Goal: Task Accomplishment & Management: Manage account settings

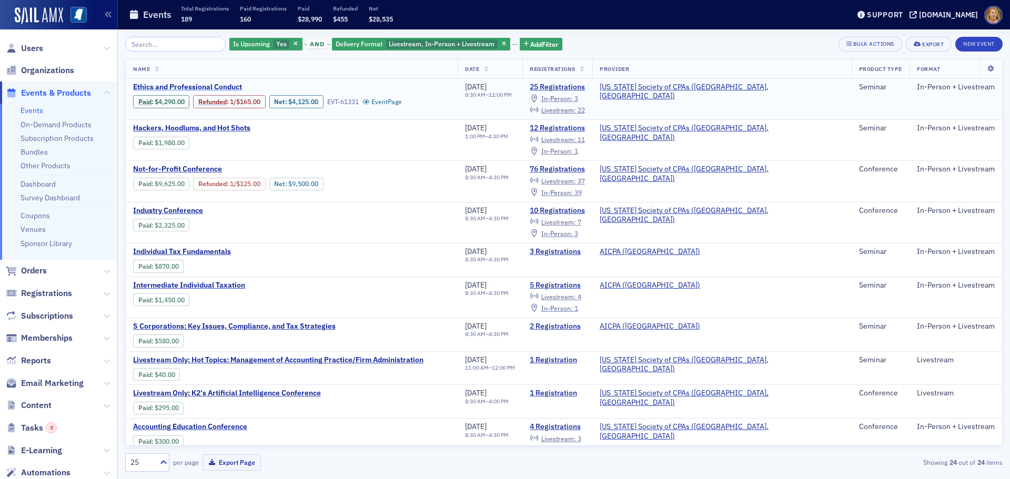
click at [161, 85] on span "Ethics and Professional Conduct" at bounding box center [221, 87] width 177 height 9
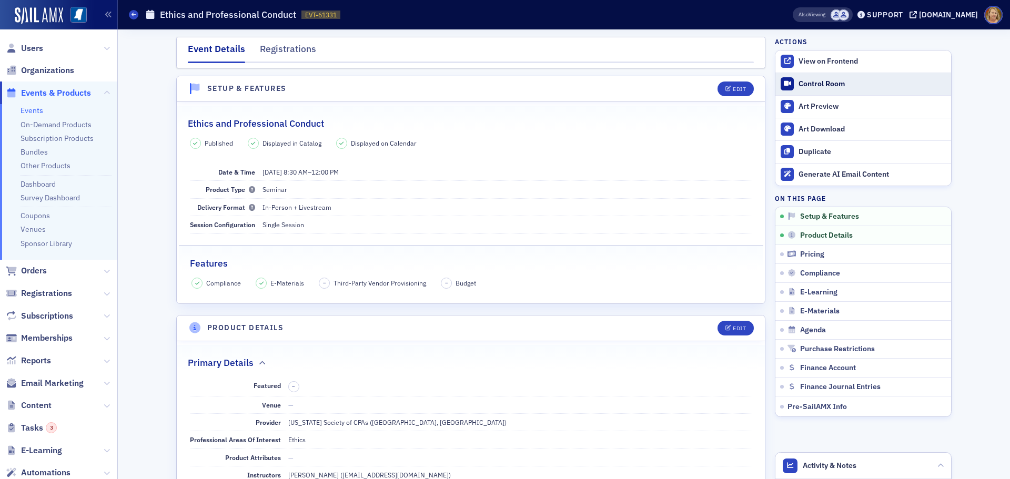
click at [804, 83] on div "Control Room" at bounding box center [871, 83] width 147 height 9
click at [81, 89] on span "Events & Products" at bounding box center [56, 93] width 70 height 12
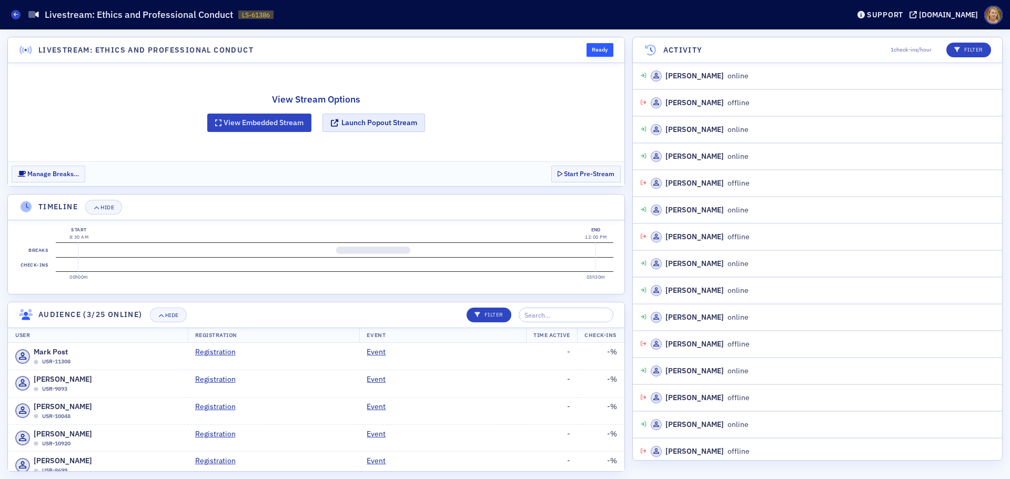
scroll to position [676, 0]
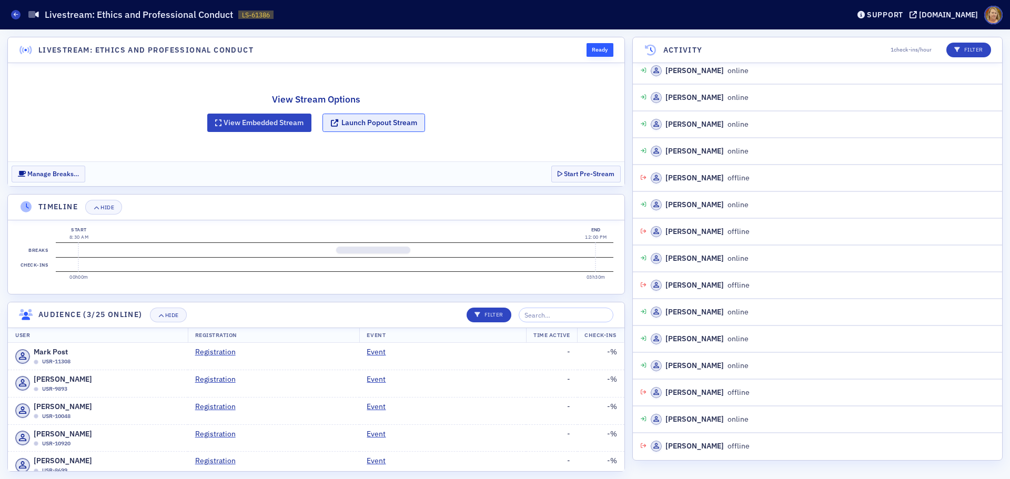
click at [382, 124] on button "Launch Popout Stream" at bounding box center [373, 123] width 103 height 18
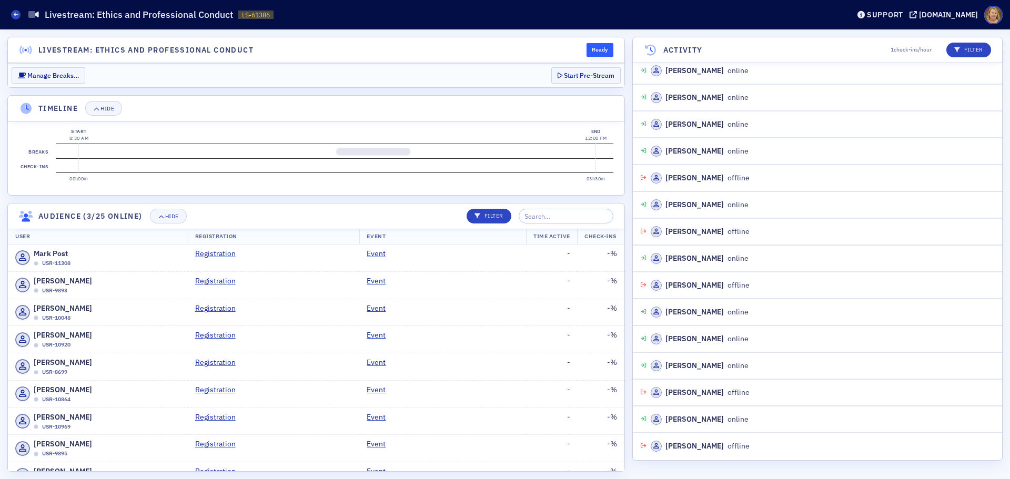
scroll to position [730, 0]
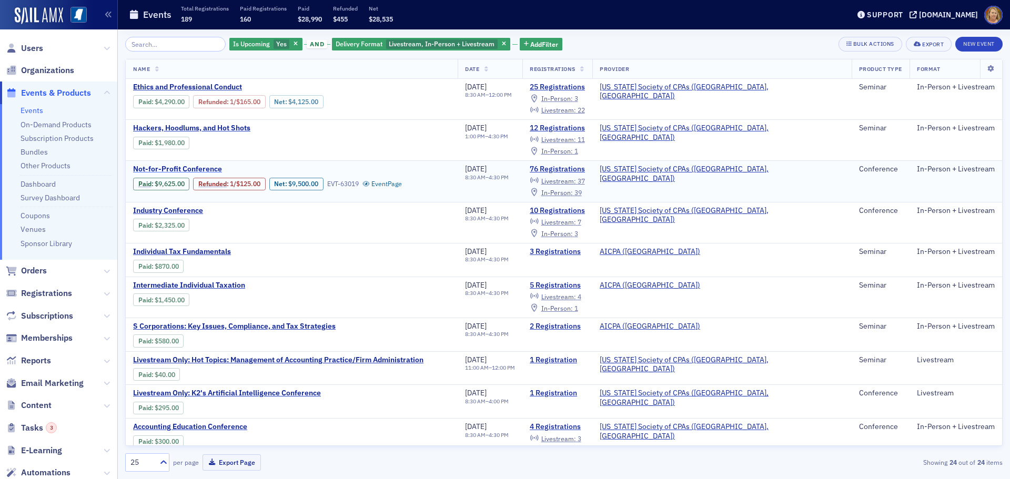
click at [204, 166] on span "Not-for-Profit Conference" at bounding box center [221, 169] width 177 height 9
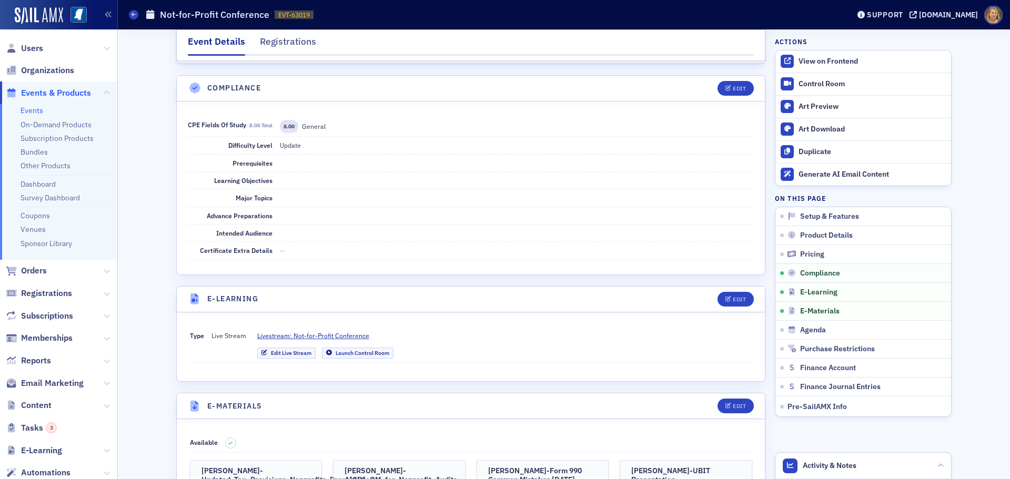
scroll to position [2051, 0]
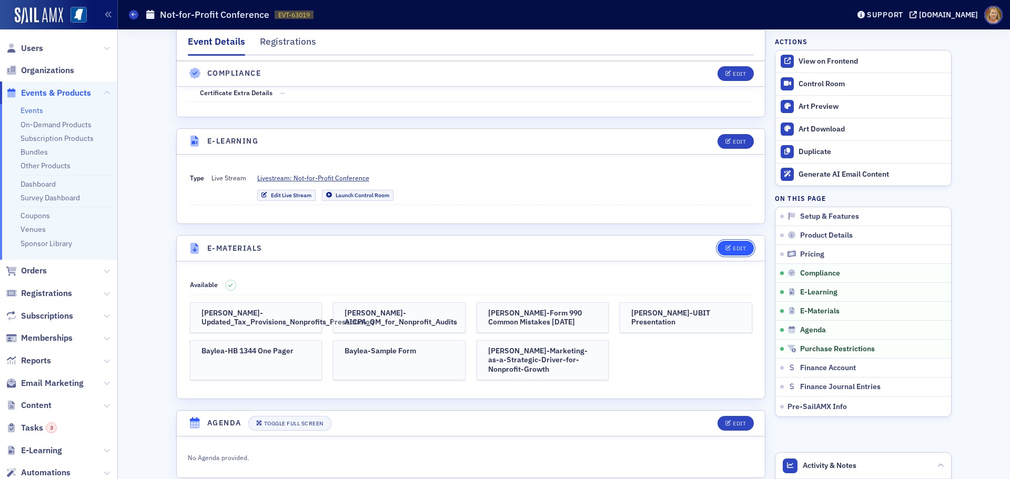
click at [727, 246] on span "Edit" at bounding box center [735, 249] width 21 height 6
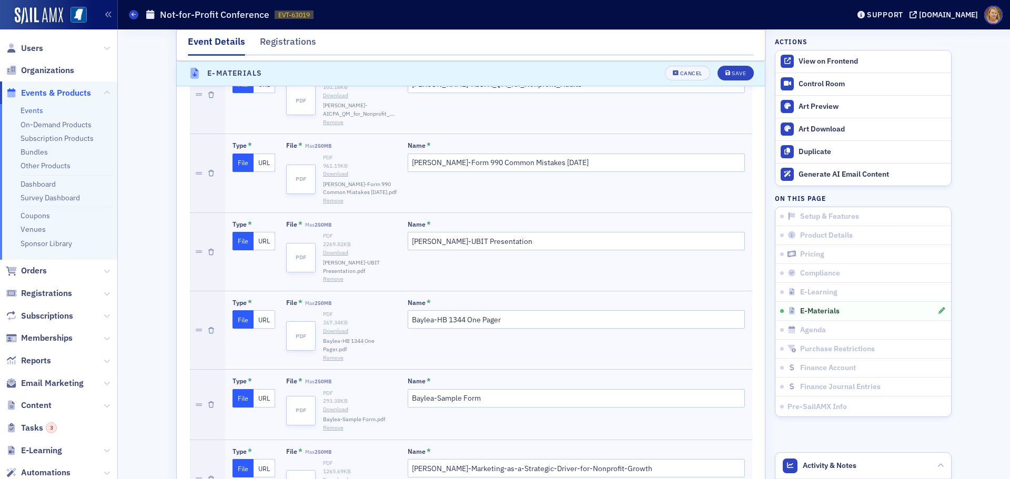
scroll to position [2395, 0]
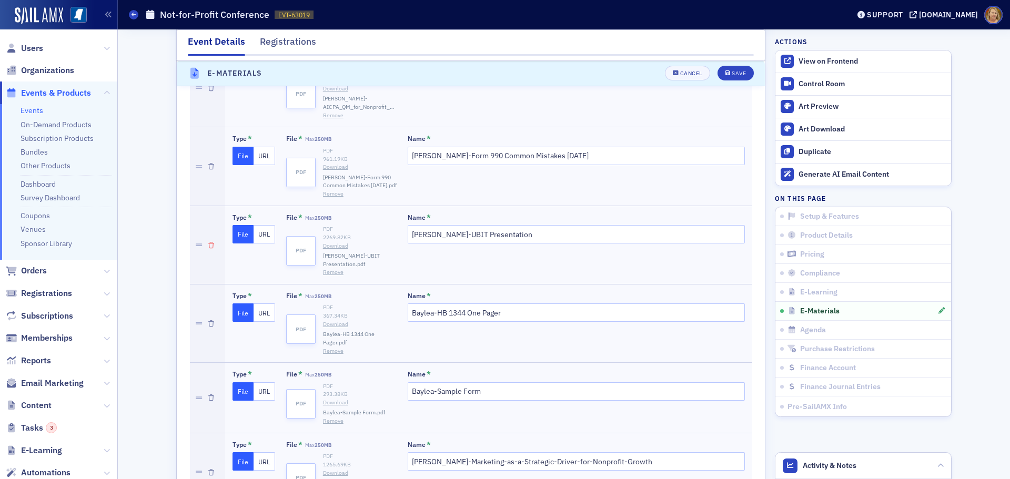
click at [208, 242] on icon "button" at bounding box center [211, 245] width 6 height 6
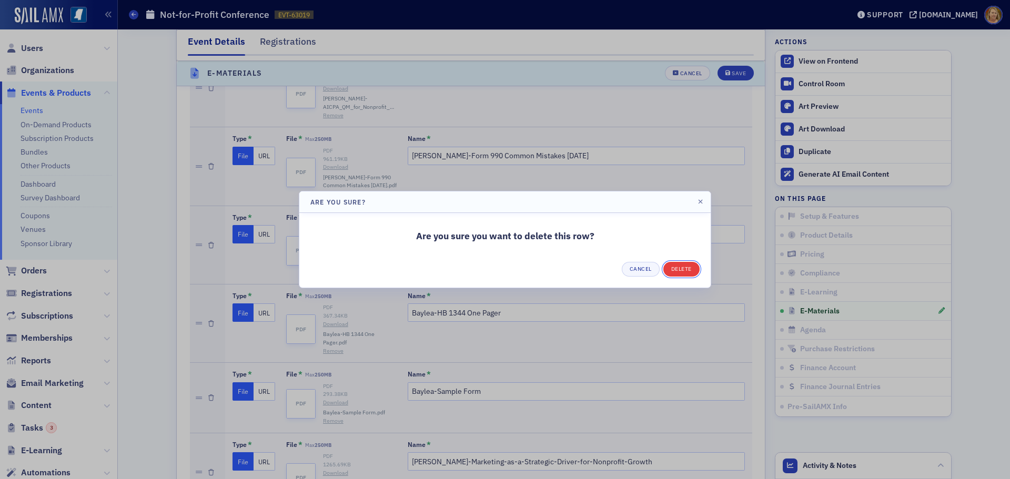
click at [675, 265] on button "Delete" at bounding box center [681, 269] width 36 height 15
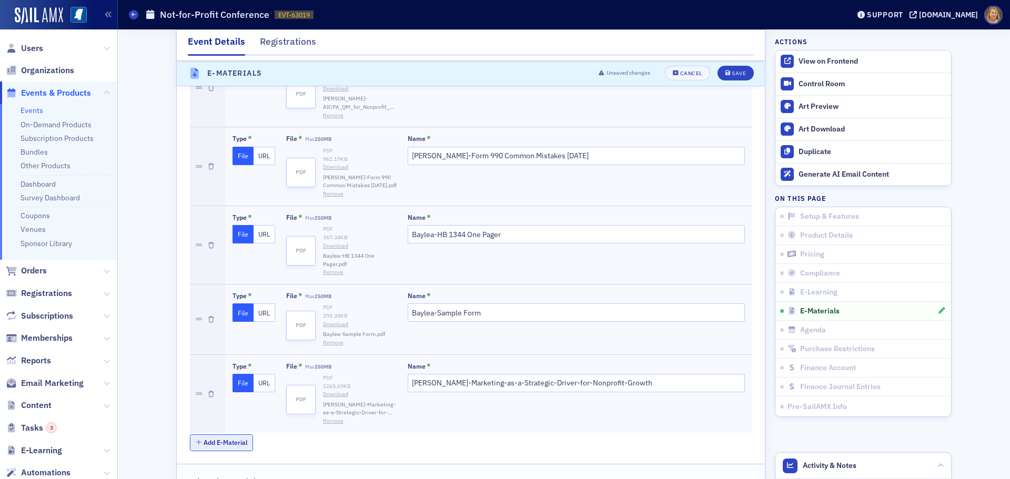
click at [236, 434] on button "Add E-Material" at bounding box center [222, 442] width 64 height 16
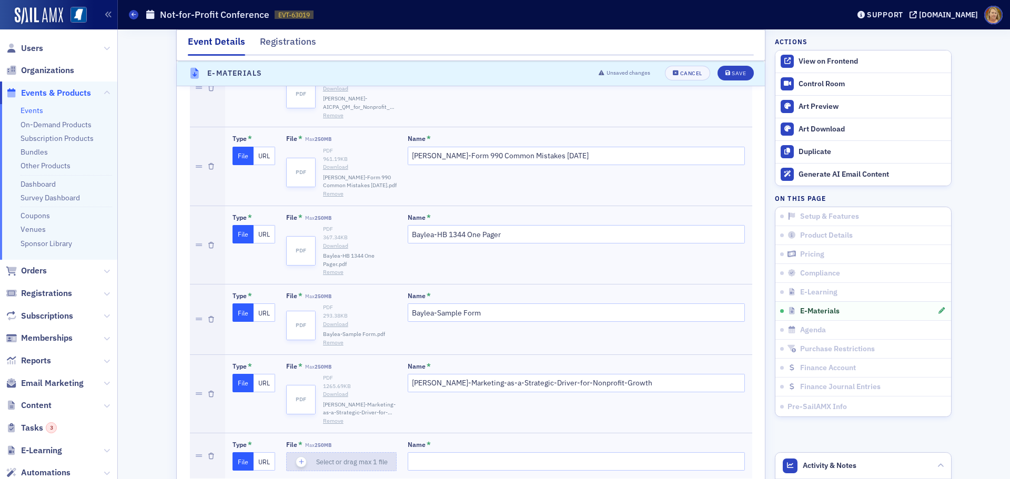
click at [299, 460] on use "button" at bounding box center [301, 462] width 5 height 5
type input "Blair-UBIT Presentation"
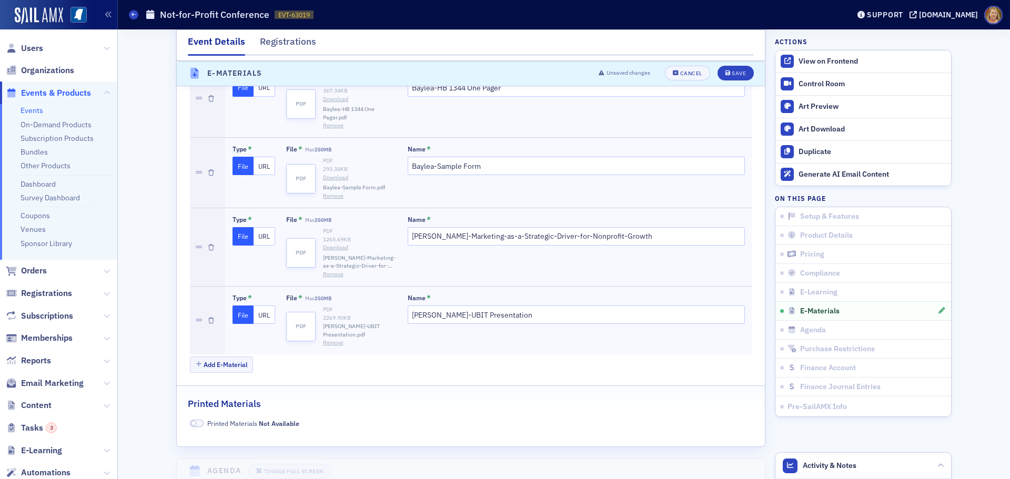
scroll to position [2553, 0]
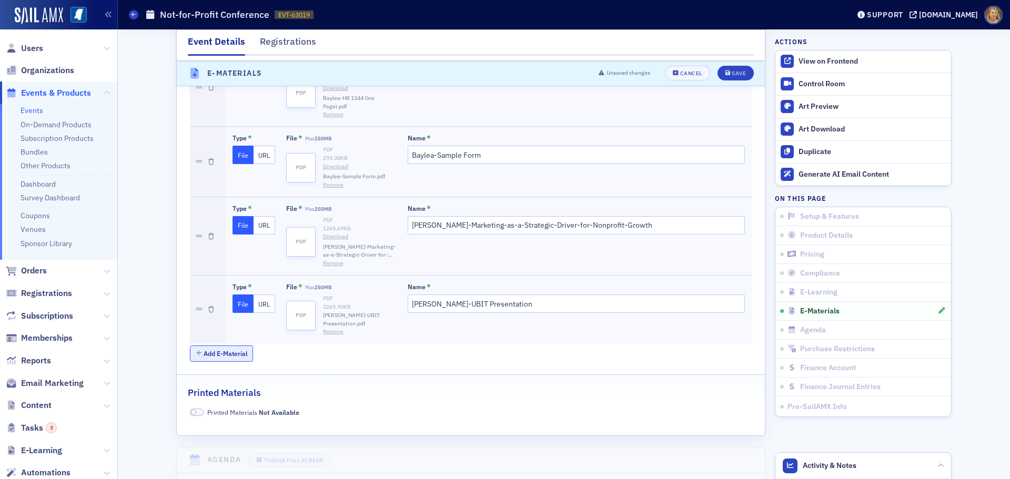
click at [232, 346] on button "Add E-Material" at bounding box center [222, 354] width 64 height 16
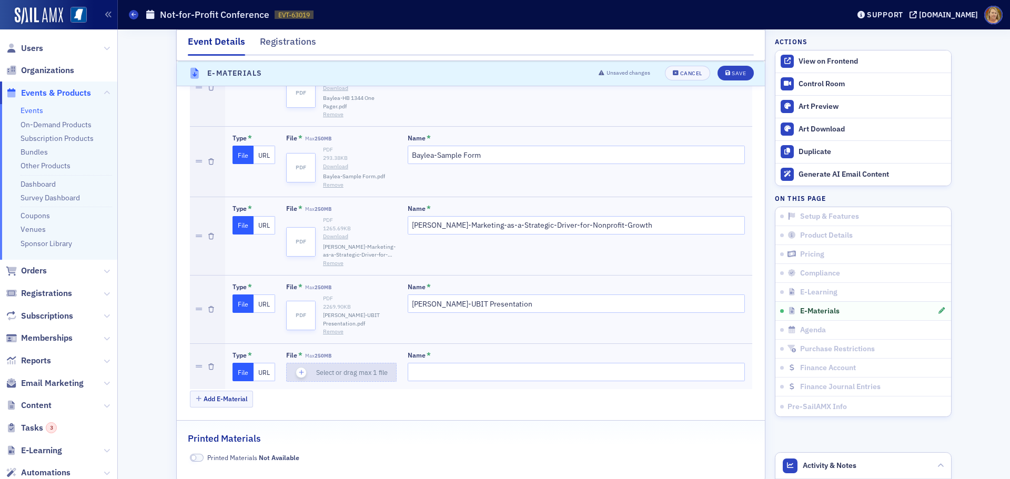
click at [297, 368] on icon "button" at bounding box center [301, 372] width 9 height 9
type input "Steve Mulhollen-MSCPA 2025 NFP Coaching and Mentoring"
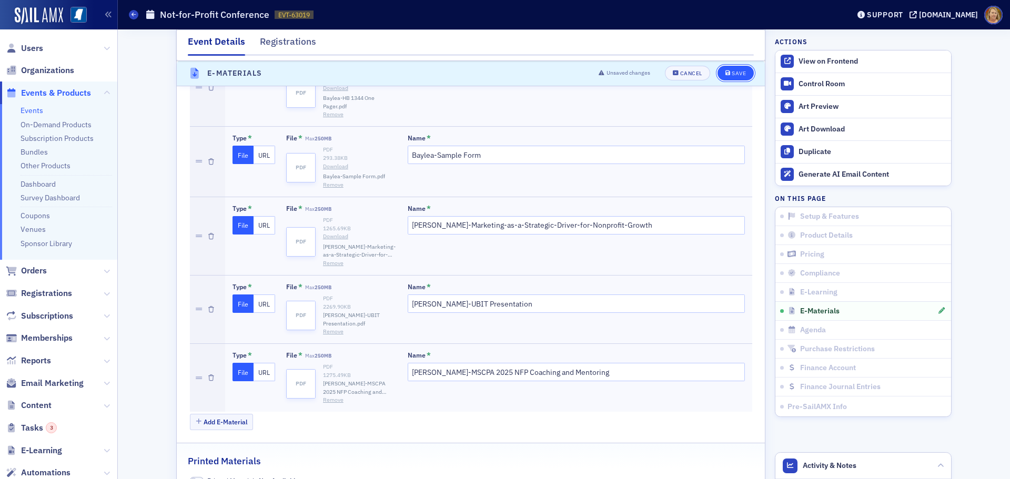
click at [734, 74] on div "Save" at bounding box center [739, 74] width 14 height 6
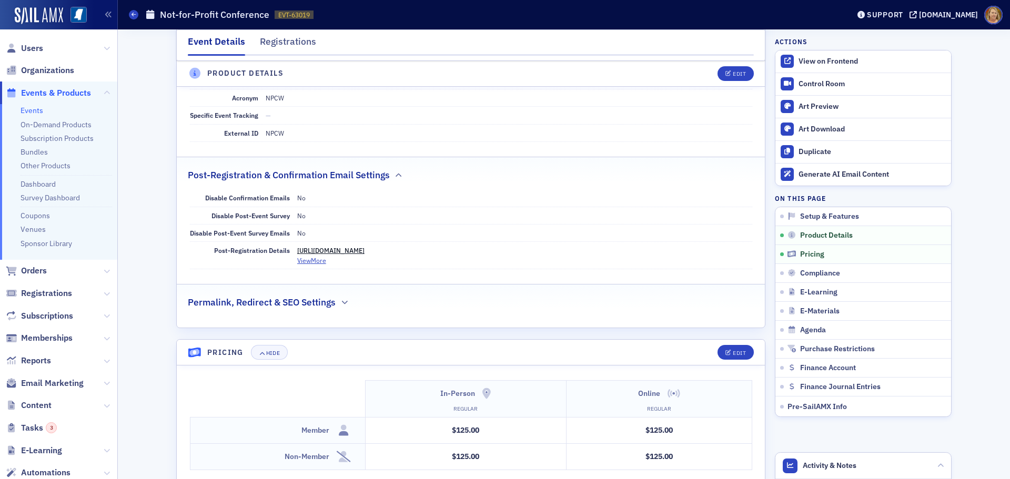
scroll to position [1358, 0]
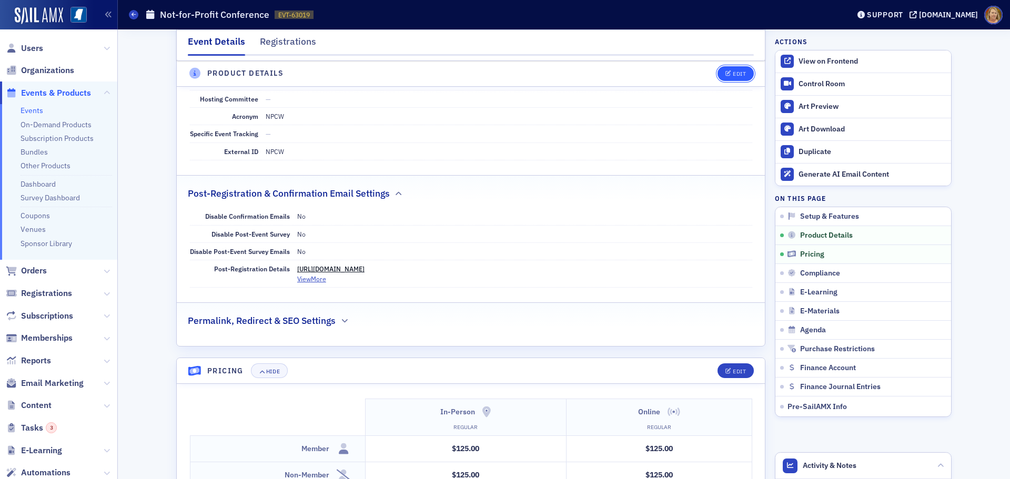
click at [725, 76] on icon "button" at bounding box center [728, 74] width 6 height 6
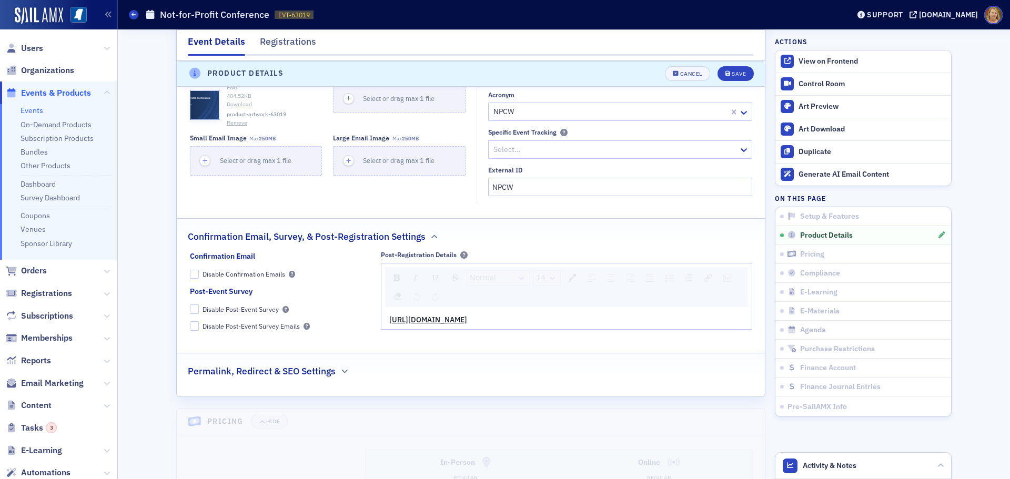
scroll to position [1779, 0]
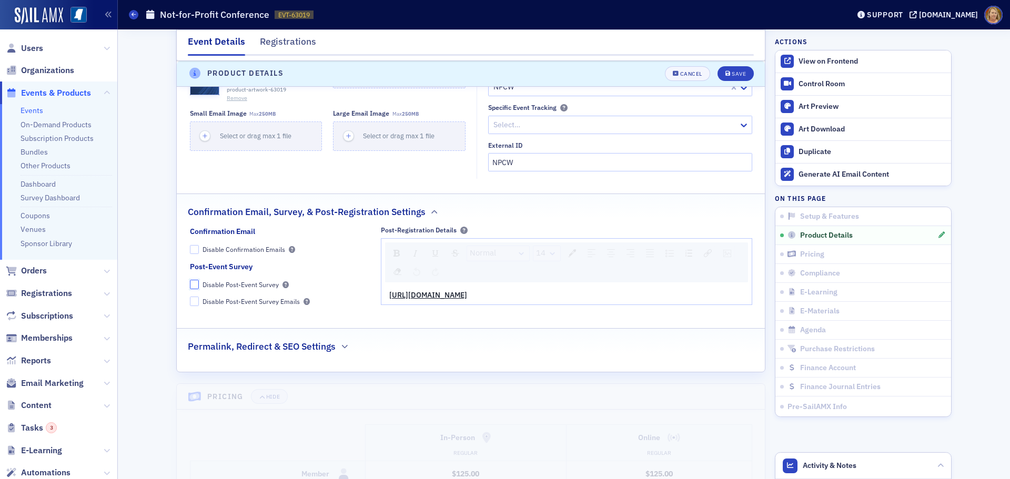
click at [190, 280] on input "Disable Post-Event Survey" at bounding box center [194, 284] width 9 height 9
checkbox input "true"
click at [727, 70] on button "Save" at bounding box center [735, 73] width 36 height 15
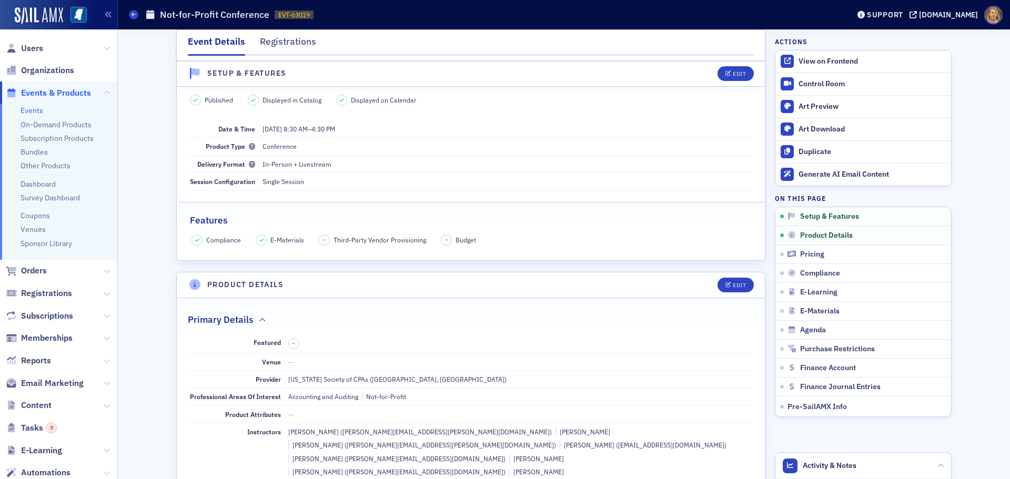
scroll to position [0, 0]
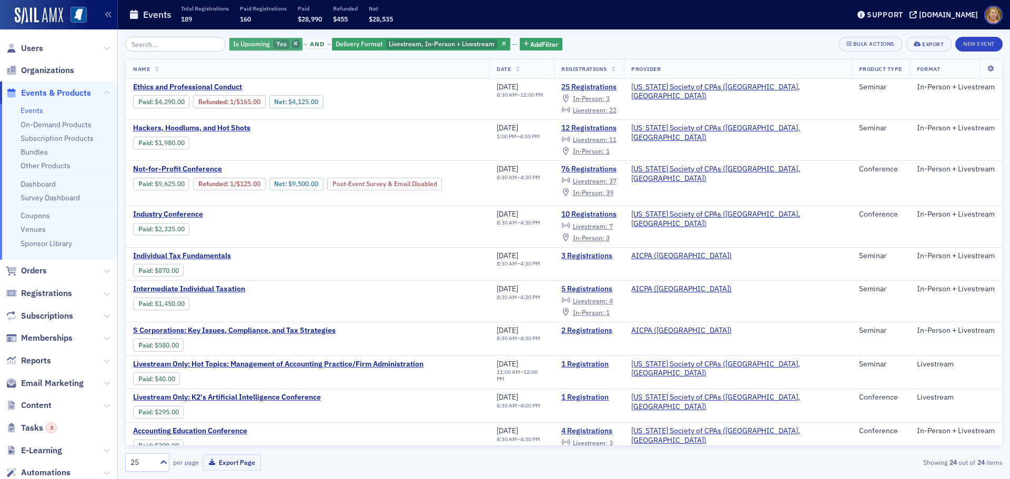
click at [293, 44] on icon "button" at bounding box center [295, 45] width 4 height 6
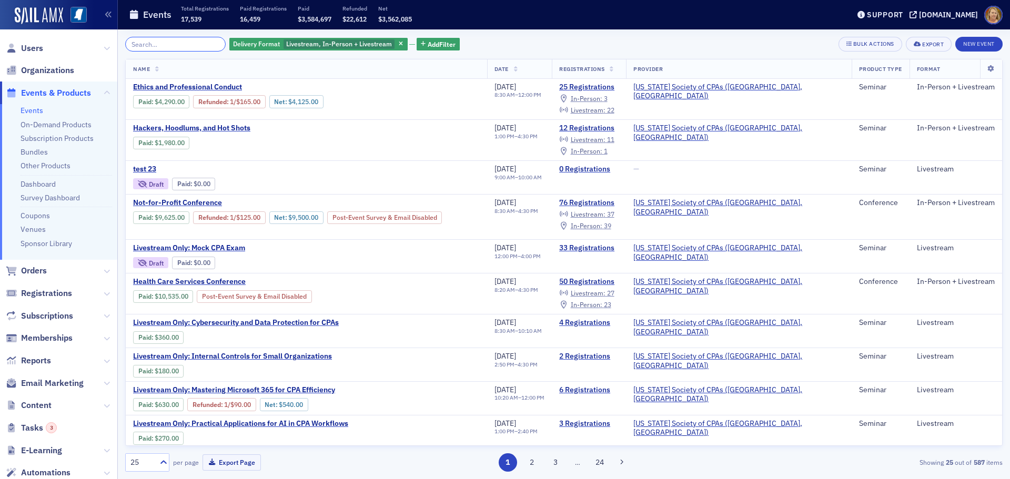
click at [198, 40] on input "search" at bounding box center [175, 44] width 100 height 15
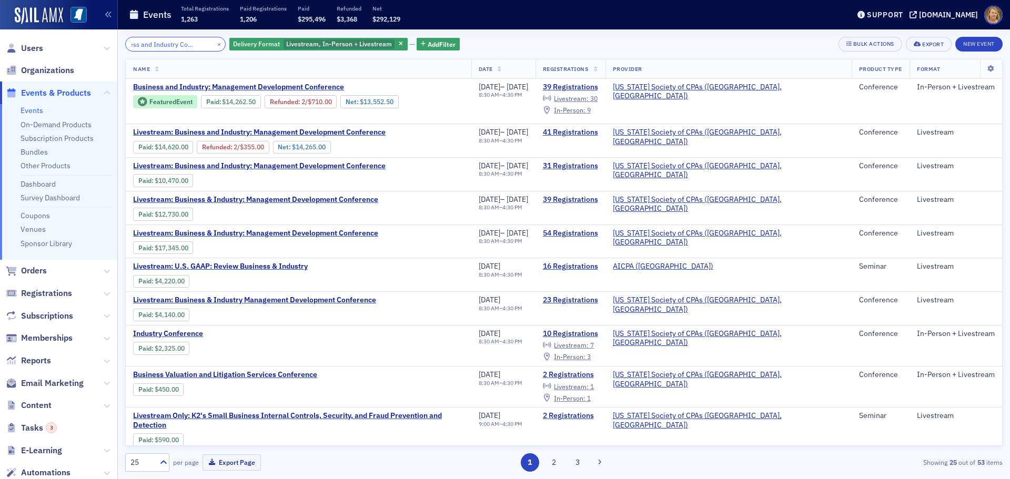
scroll to position [0, 28]
click at [191, 45] on input "business and Industry Confeernce" at bounding box center [175, 44] width 100 height 15
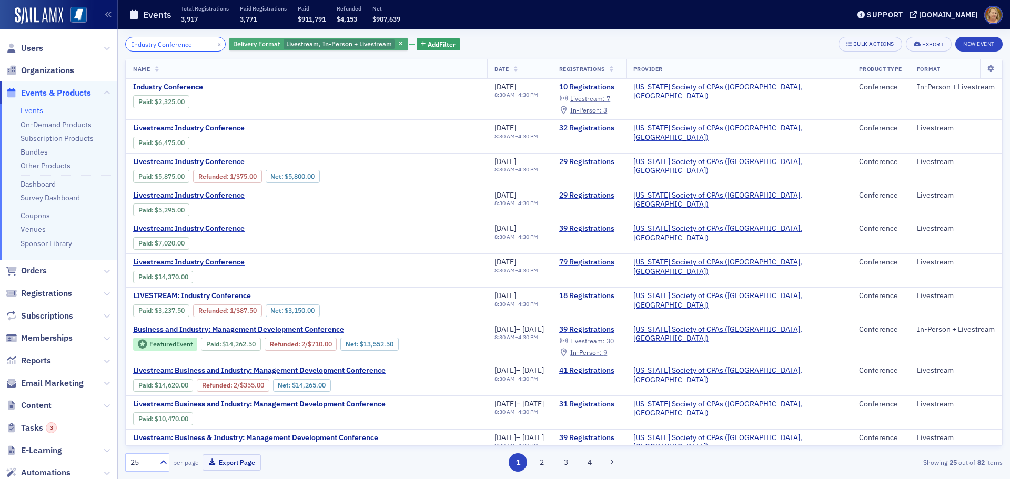
type input "Industry Conference"
click at [364, 45] on span "Livestream, In-Person + Livestream" at bounding box center [339, 43] width 106 height 8
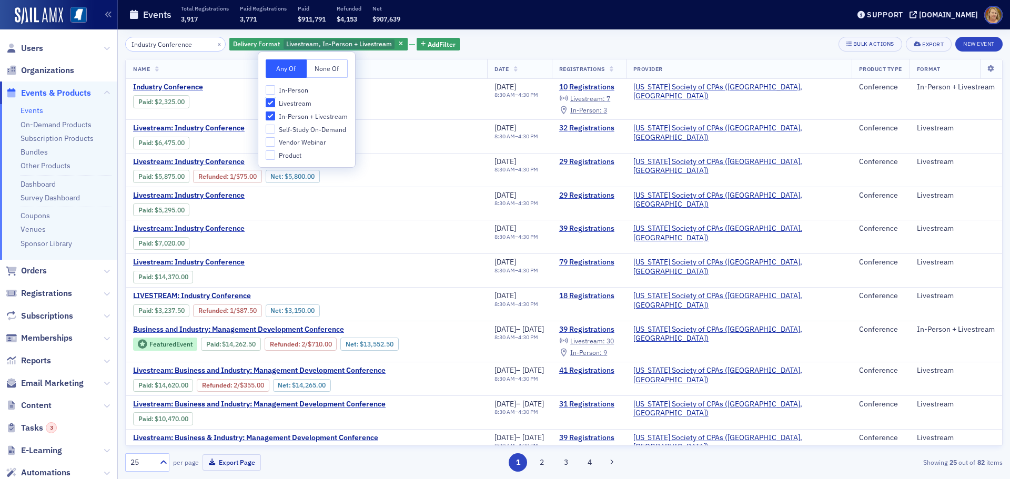
click at [271, 98] on input "Livestream" at bounding box center [270, 102] width 9 height 9
checkbox input "false"
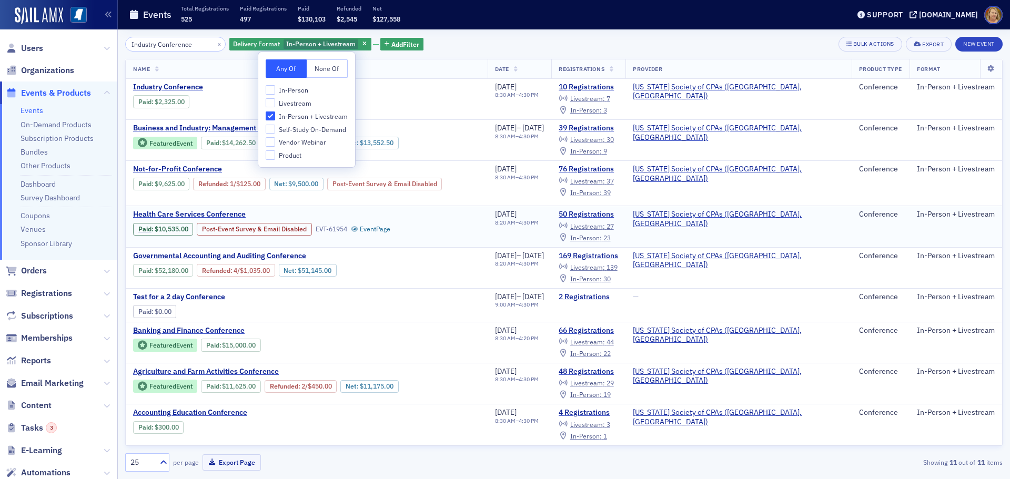
click at [412, 243] on td "Health Care Services Conference Paid : $10,535.00 Post-Event Survey & Email Dis…" at bounding box center [307, 226] width 362 height 41
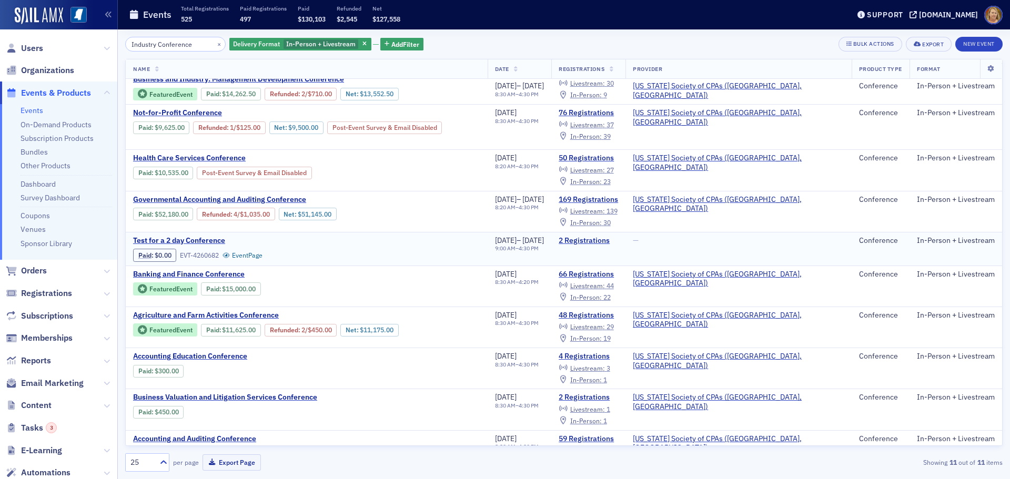
scroll to position [82, 0]
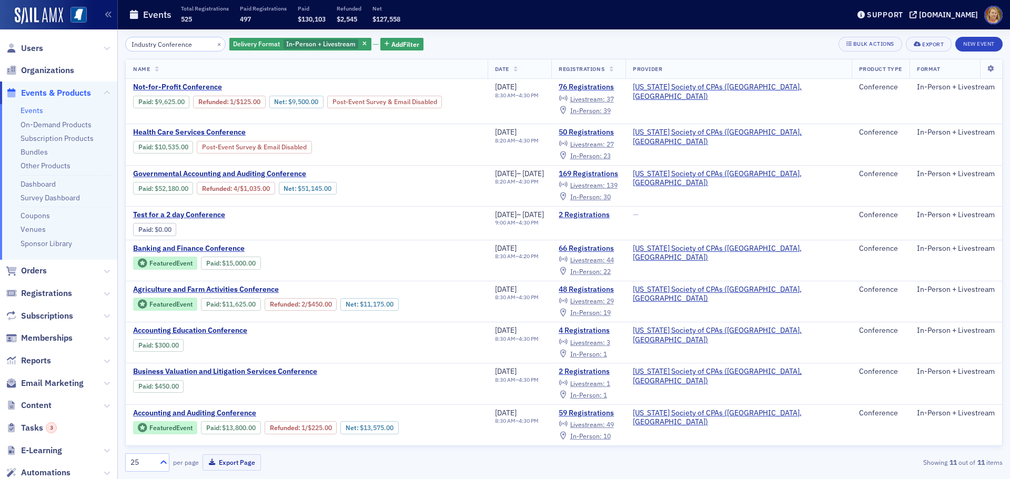
click at [164, 460] on icon at bounding box center [163, 462] width 11 height 11
click at [139, 392] on span "100" at bounding box center [138, 397] width 13 height 11
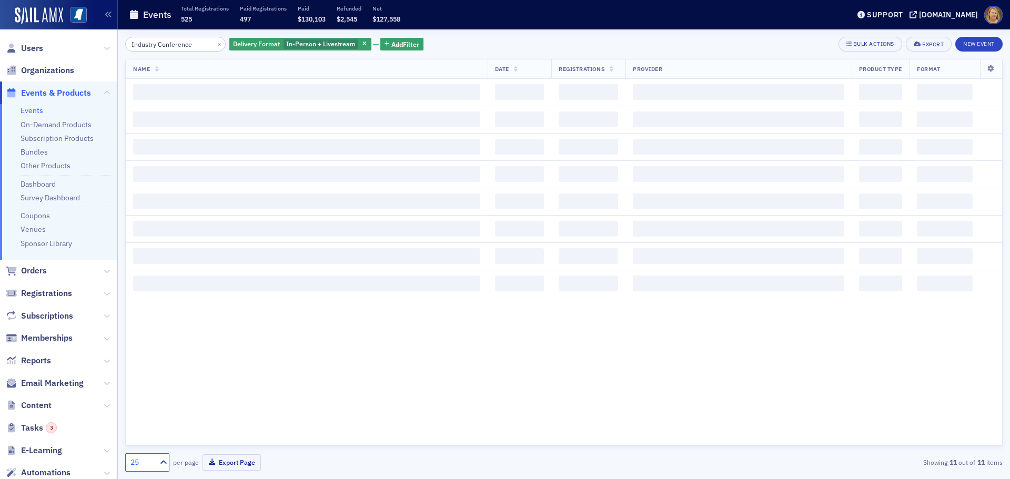
scroll to position [0, 0]
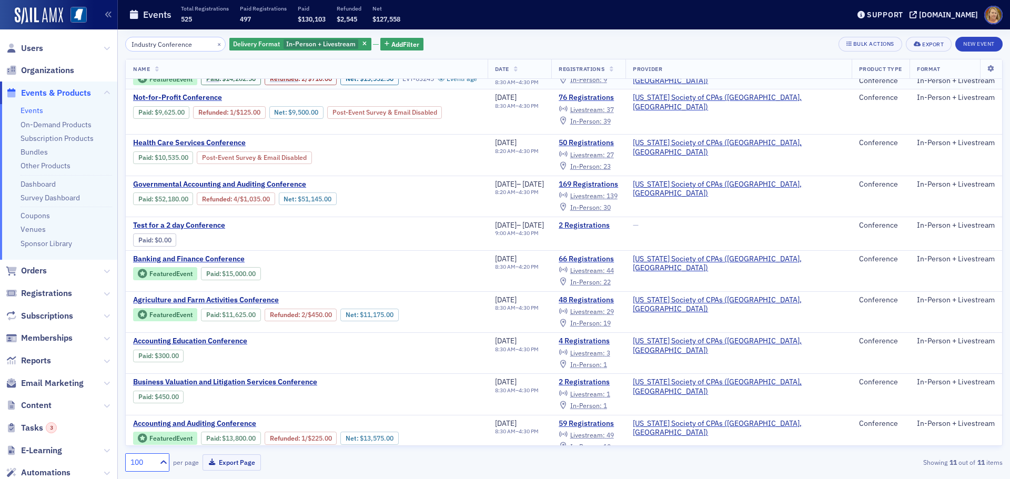
scroll to position [82, 0]
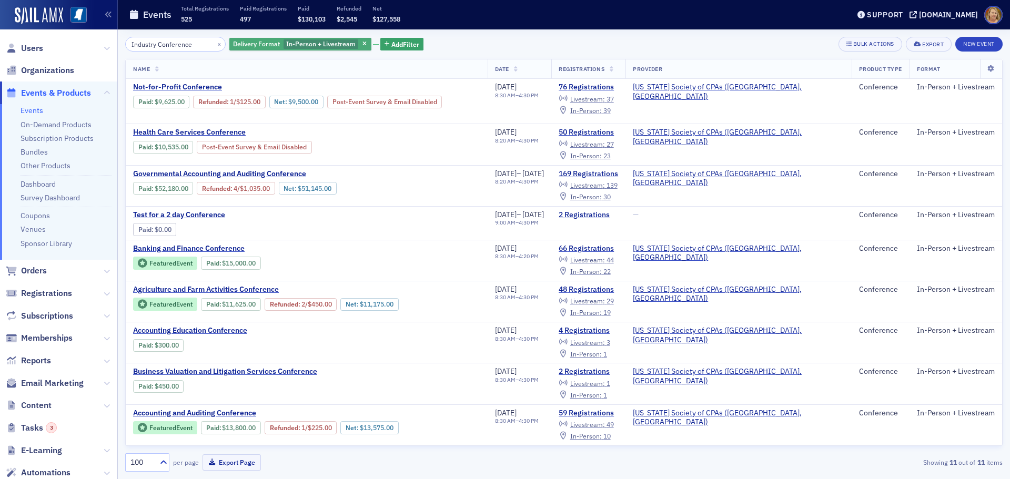
click at [288, 46] on span "In-Person + Livestream" at bounding box center [320, 43] width 69 height 8
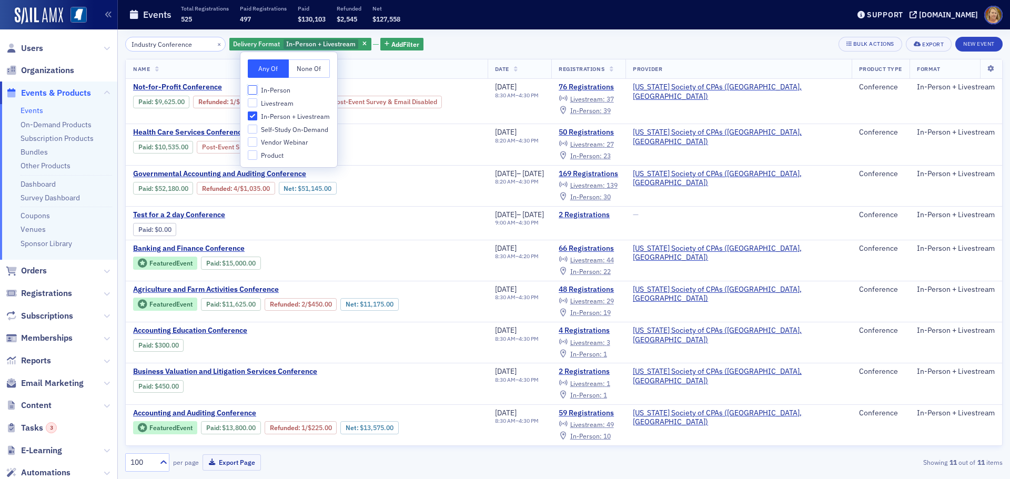
click at [255, 90] on input "In-Person" at bounding box center [252, 89] width 9 height 9
checkbox input "true"
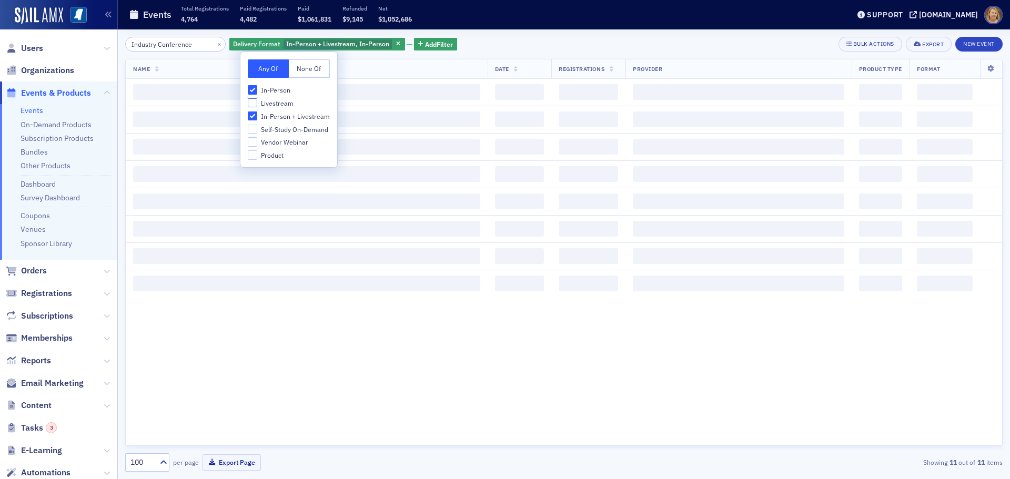
click at [254, 104] on input "Livestream" at bounding box center [252, 102] width 9 height 9
checkbox input "true"
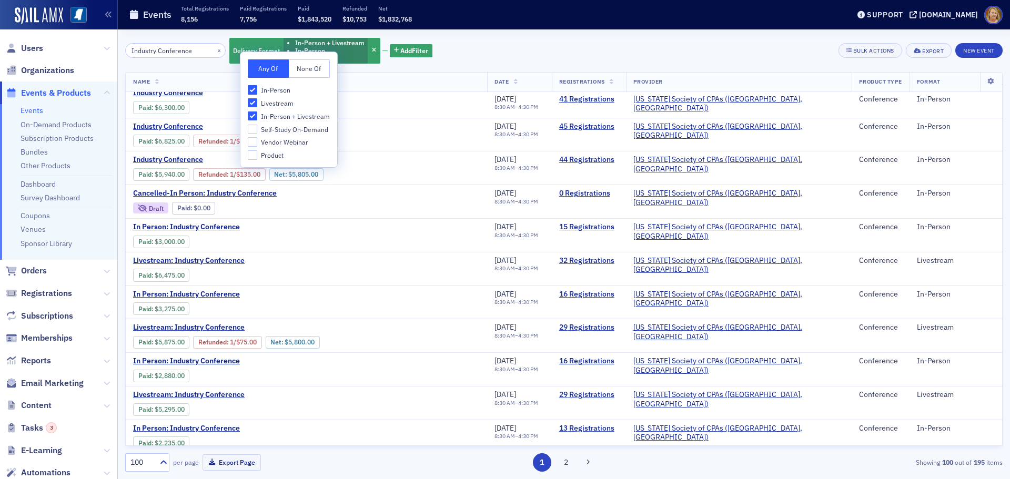
click at [374, 85] on th "Name" at bounding box center [306, 82] width 361 height 19
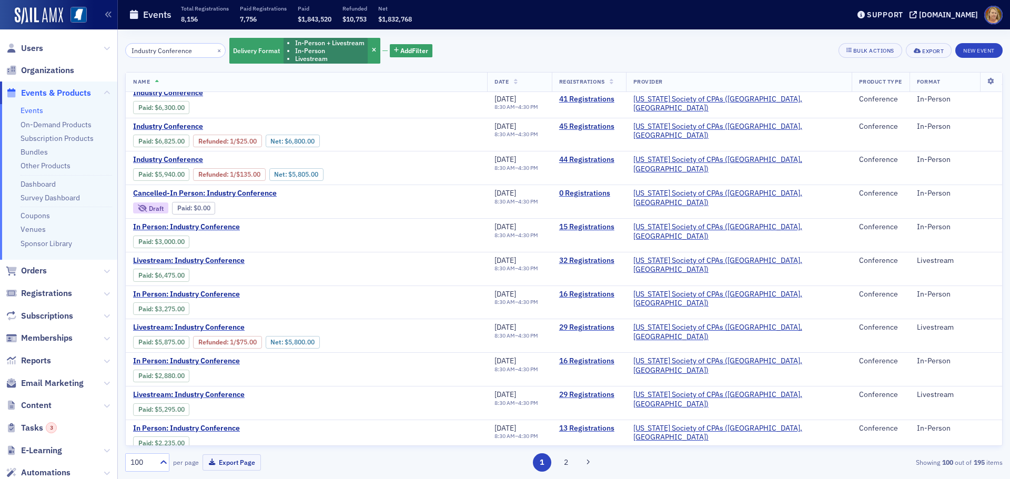
click at [246, 84] on th "Name" at bounding box center [306, 82] width 361 height 19
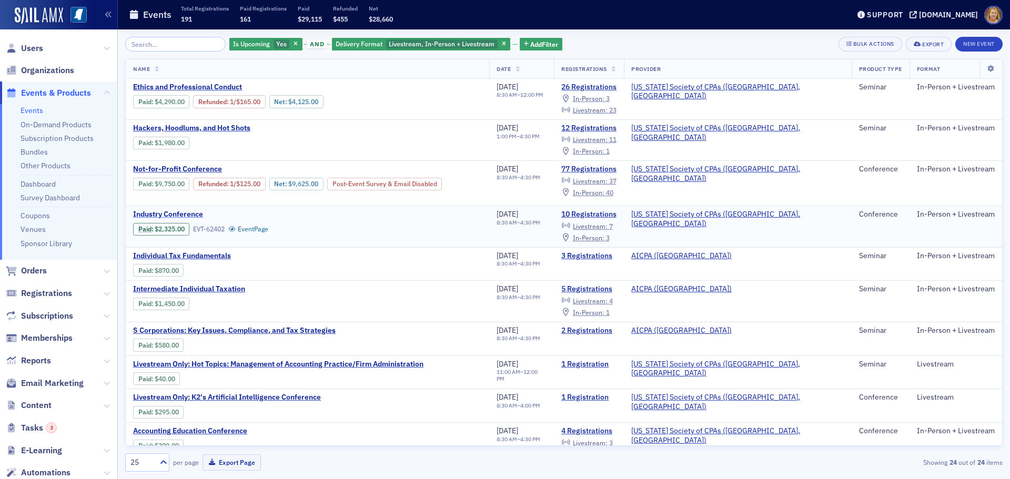
click at [191, 214] on span "Industry Conference" at bounding box center [221, 214] width 177 height 9
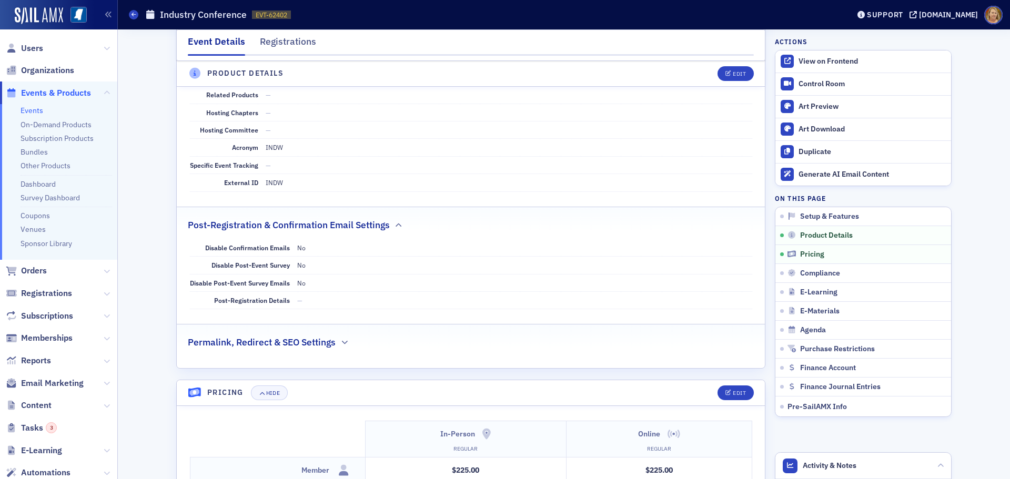
scroll to position [605, 0]
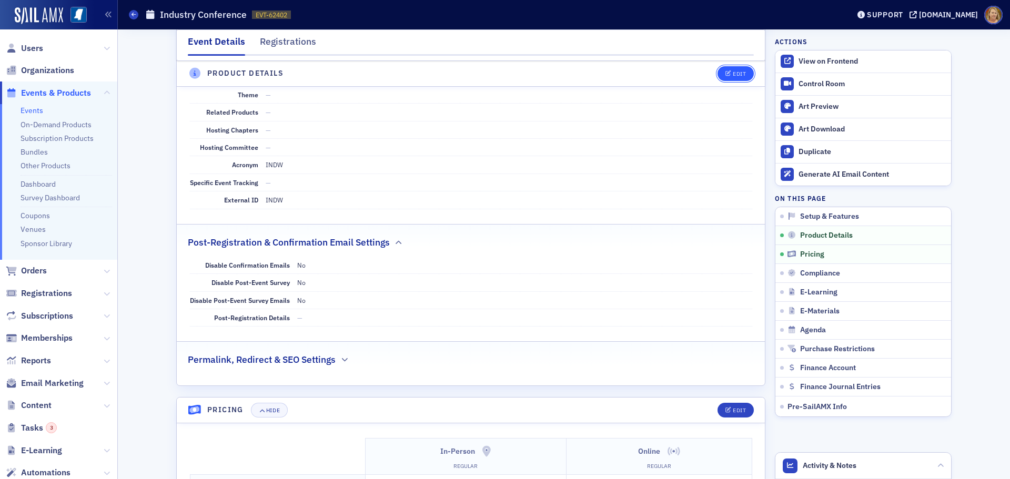
click at [739, 72] on div "Edit" at bounding box center [739, 74] width 13 height 6
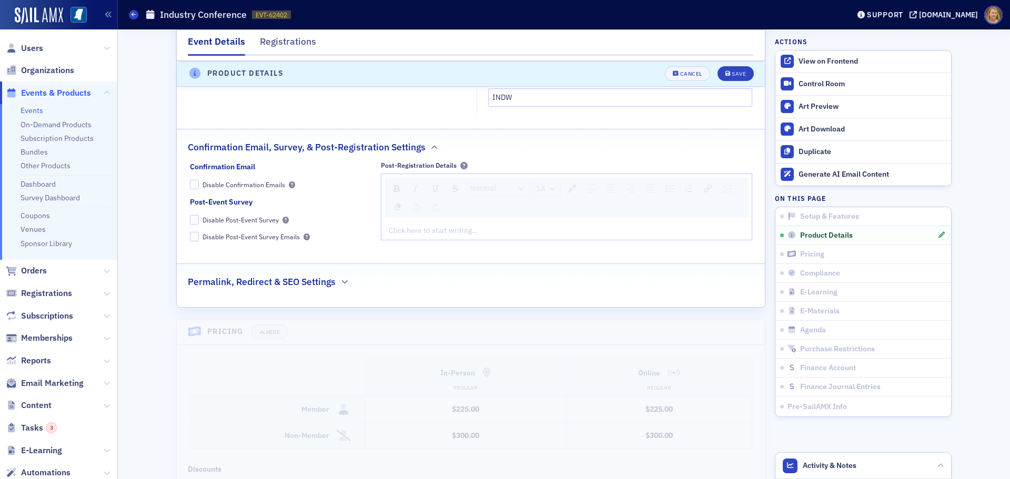
scroll to position [938, 0]
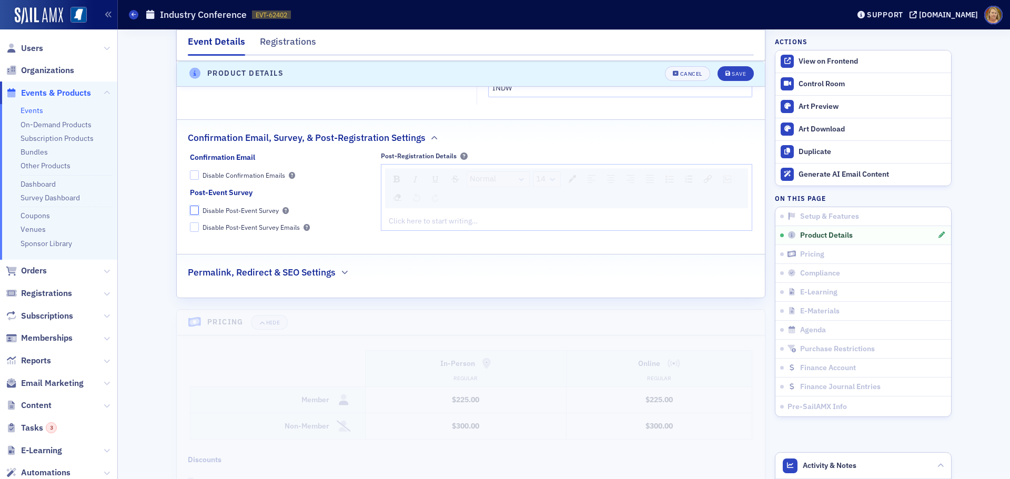
click at [190, 206] on input "Disable Post-Event Survey" at bounding box center [194, 210] width 9 height 9
checkbox input "true"
click at [732, 71] on div "Save" at bounding box center [739, 74] width 14 height 6
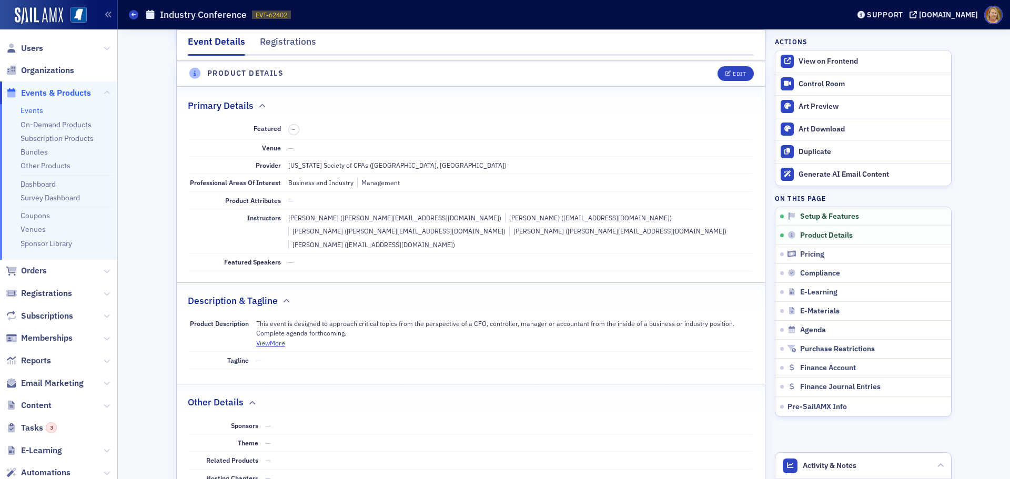
scroll to position [254, 0]
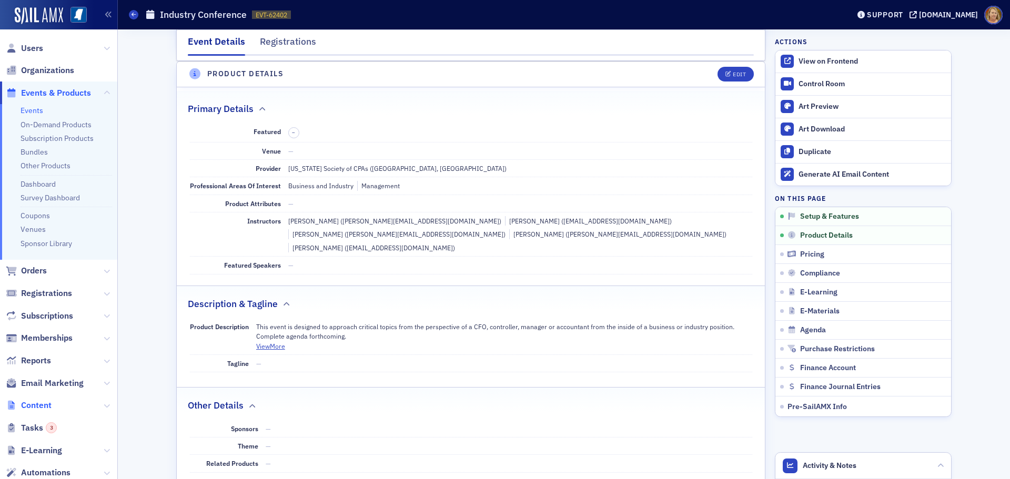
click at [42, 404] on span "Content" at bounding box center [36, 406] width 31 height 12
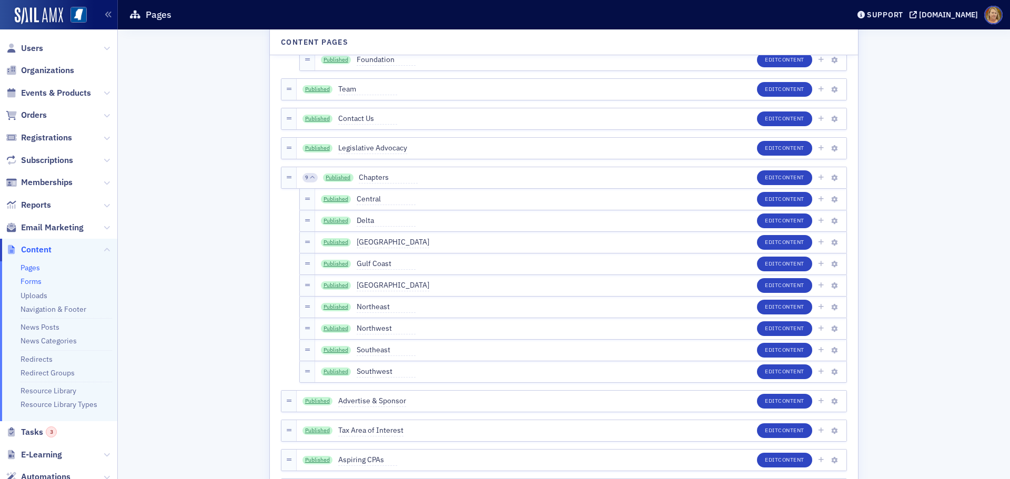
click at [30, 282] on link "Forms" at bounding box center [31, 281] width 21 height 9
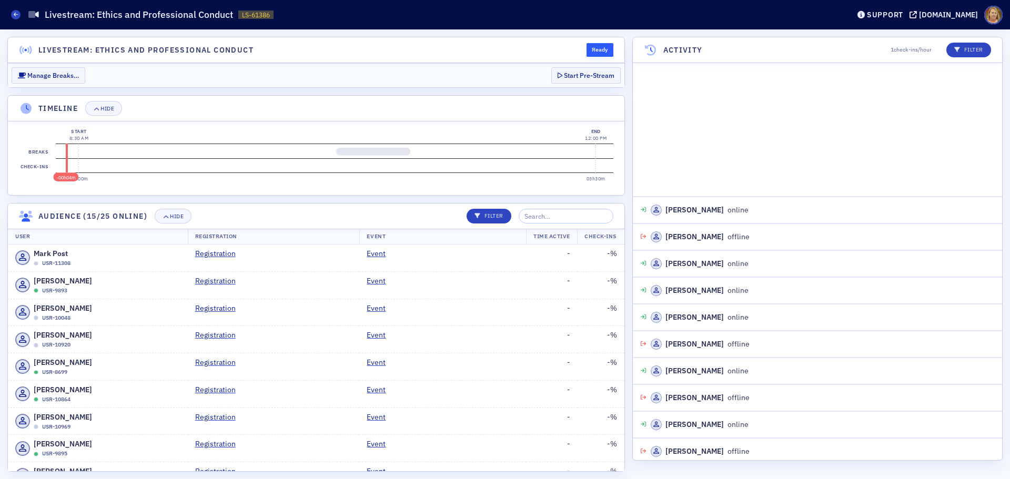
scroll to position [1159, 0]
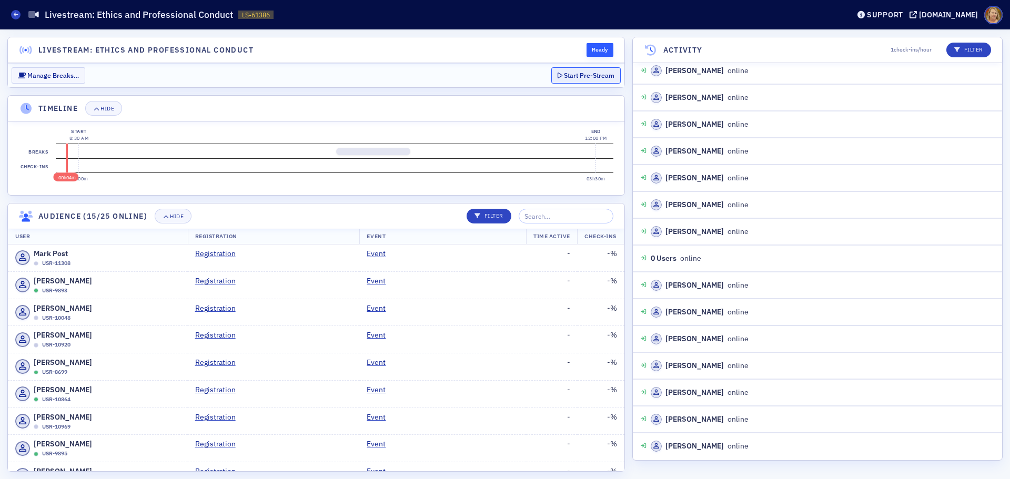
click at [574, 79] on button "Start Pre-Stream" at bounding box center [585, 75] width 69 height 16
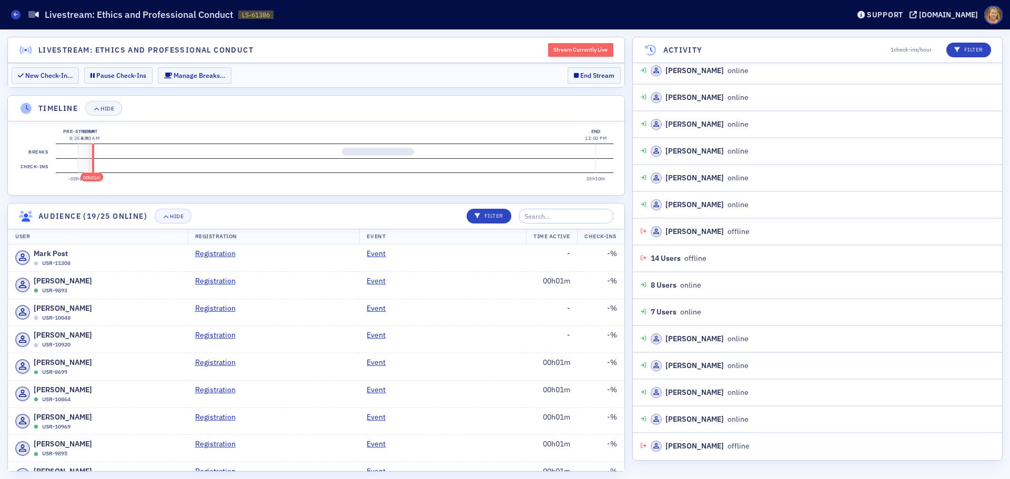
scroll to position [1427, 0]
